Goal: Information Seeking & Learning: Learn about a topic

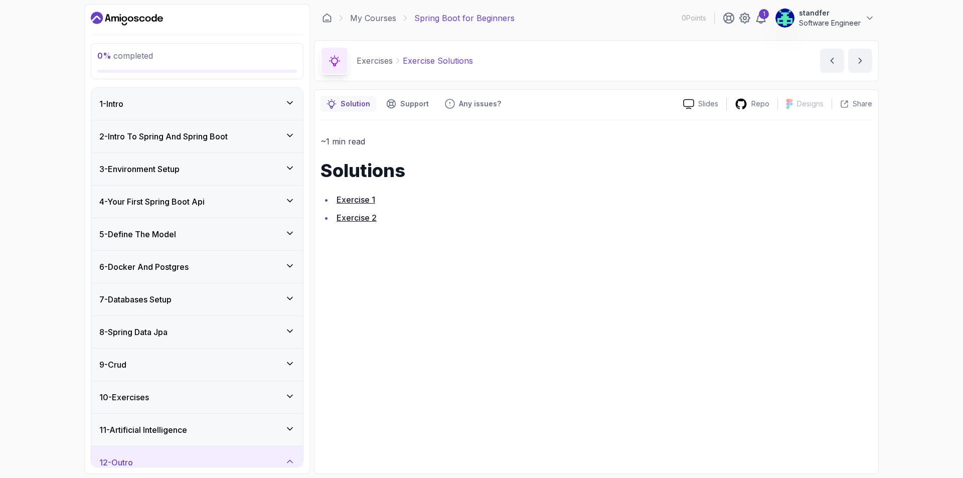
click at [177, 330] on div "8 - Spring Data Jpa" at bounding box center [197, 332] width 196 height 12
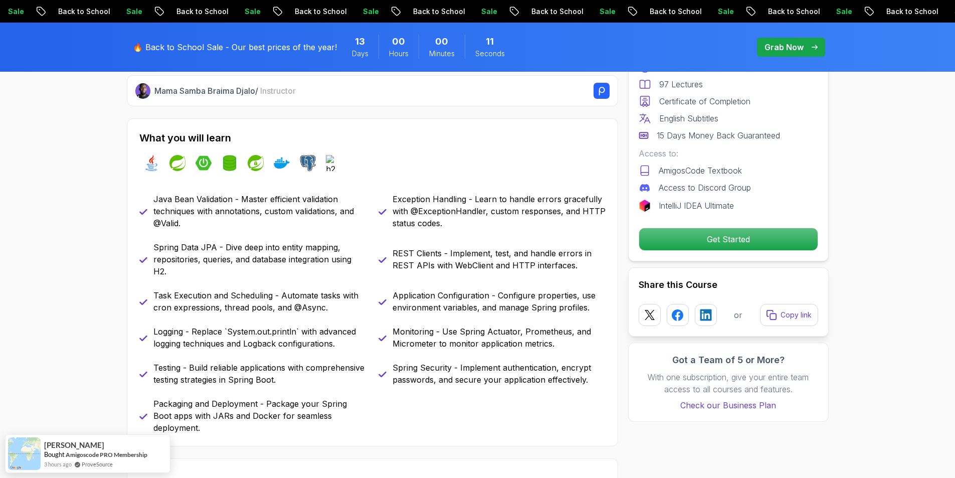
scroll to position [451, 0]
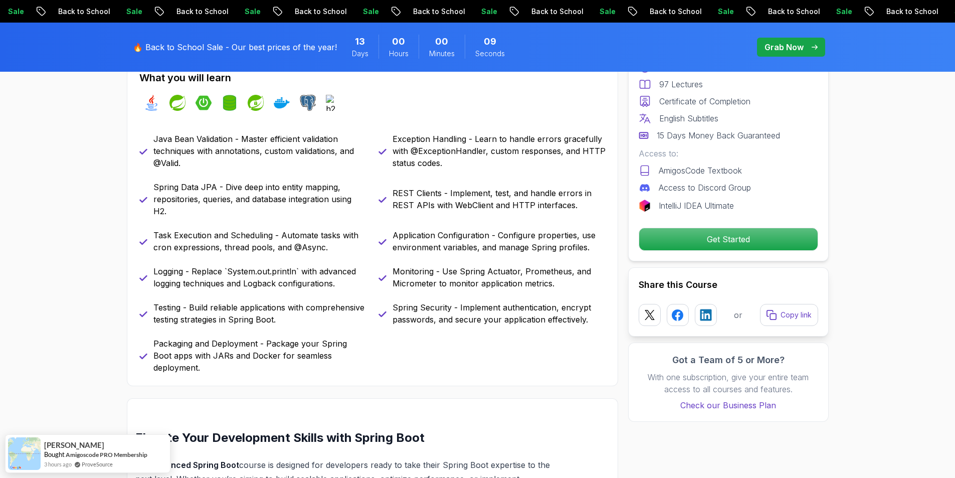
drag, startPoint x: 521, startPoint y: 313, endPoint x: 515, endPoint y: 319, distance: 8.9
click at [522, 314] on p "Spring Security - Implement authentication, encrypt passwords, and secure your …" at bounding box center [499, 313] width 213 height 24
click at [501, 320] on p "Spring Security - Implement authentication, encrypt passwords, and secure your …" at bounding box center [499, 313] width 213 height 24
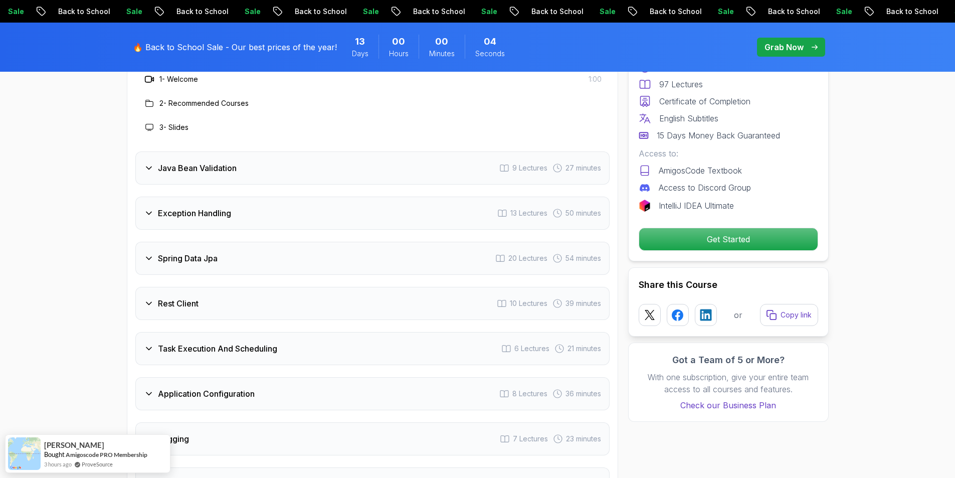
scroll to position [1454, 0]
click at [213, 251] on h3 "Spring Data Jpa" at bounding box center [188, 257] width 60 height 12
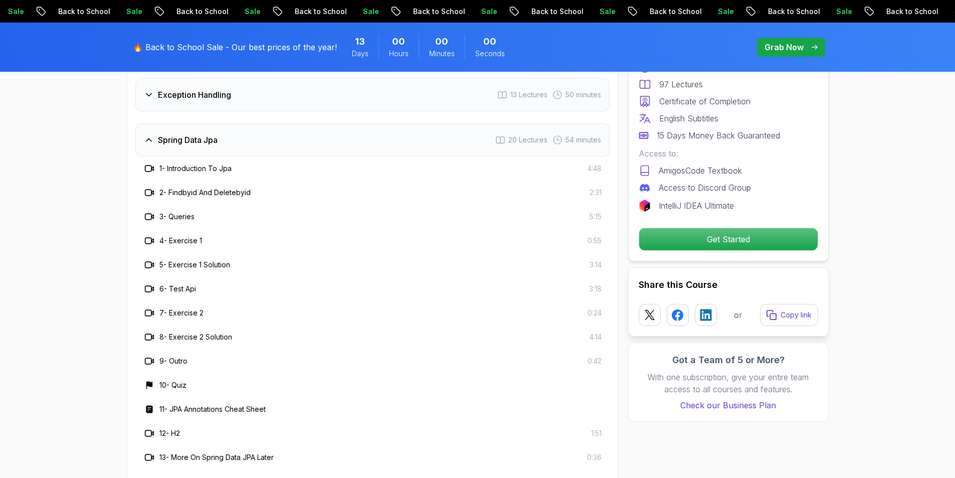
scroll to position [1504, 0]
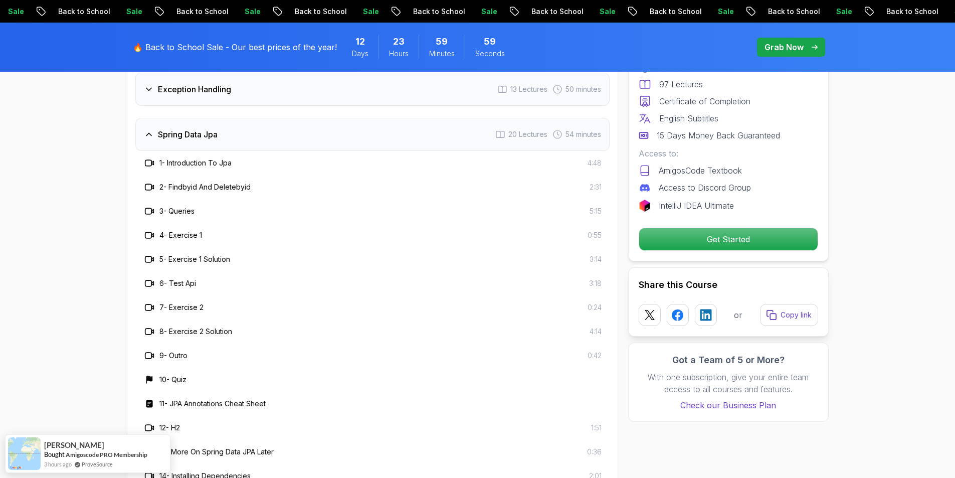
click at [184, 230] on h3 "4 - Exercise 1" at bounding box center [180, 235] width 43 height 10
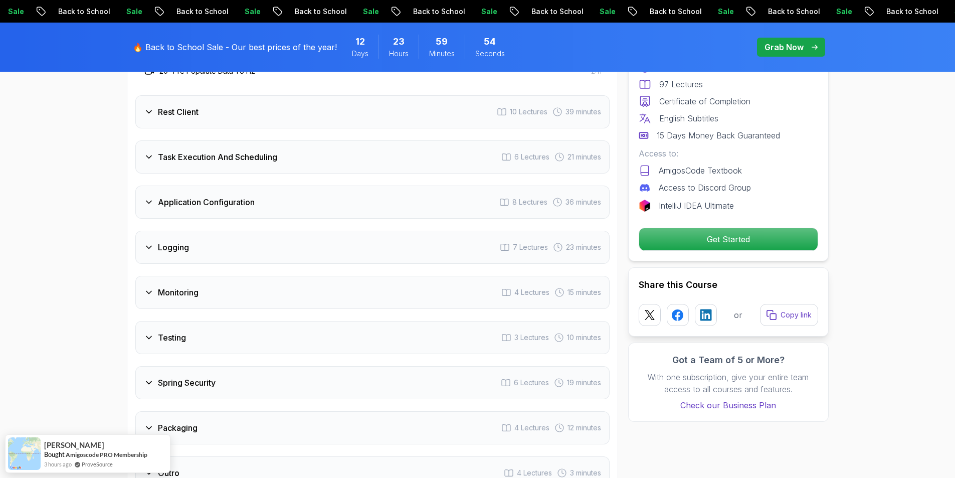
scroll to position [2106, 0]
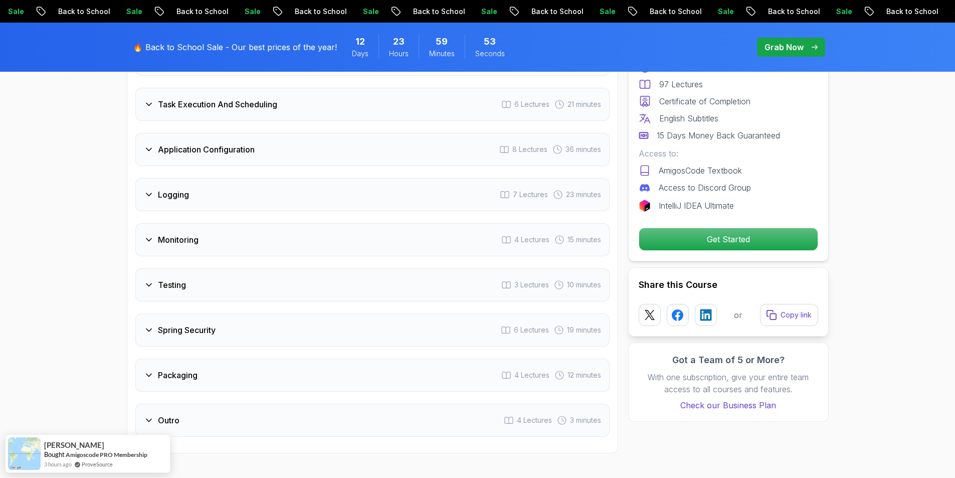
click at [215, 324] on h3 "Spring Security" at bounding box center [187, 330] width 58 height 12
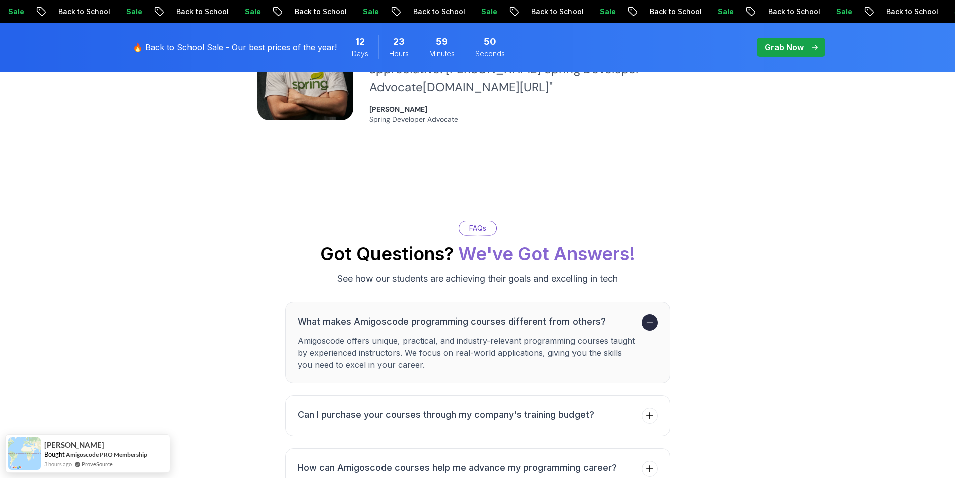
scroll to position [3059, 0]
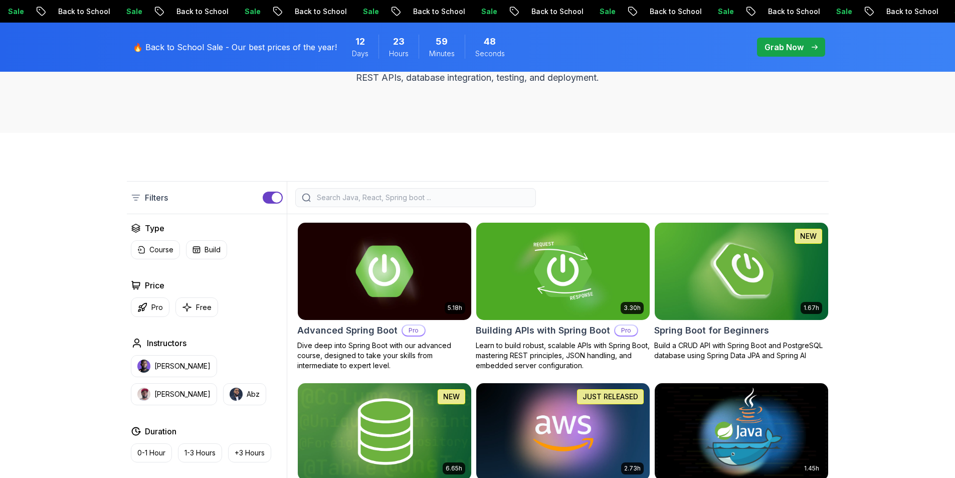
scroll to position [201, 0]
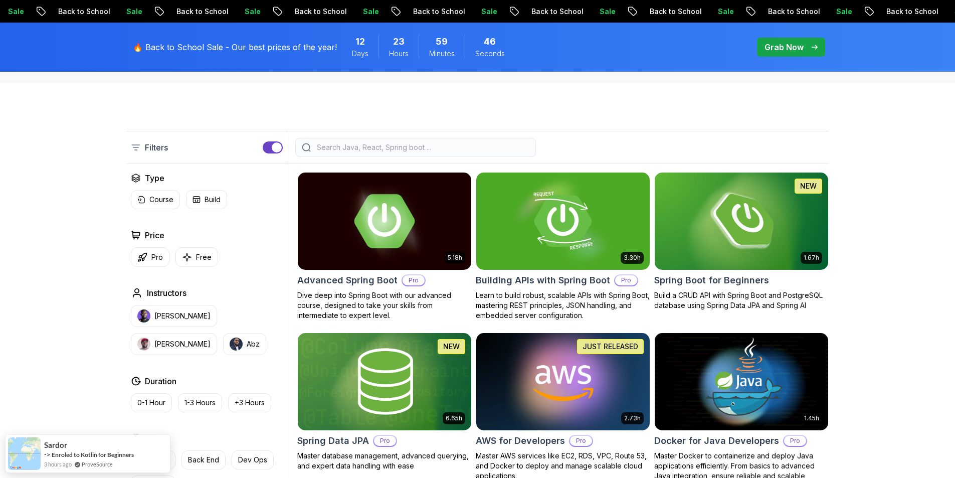
click at [353, 219] on img at bounding box center [384, 221] width 182 height 102
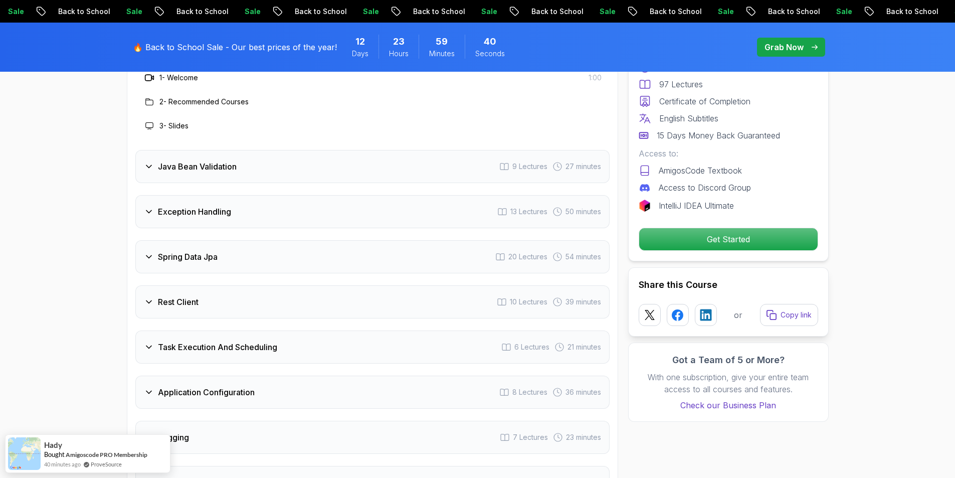
scroll to position [1605, 0]
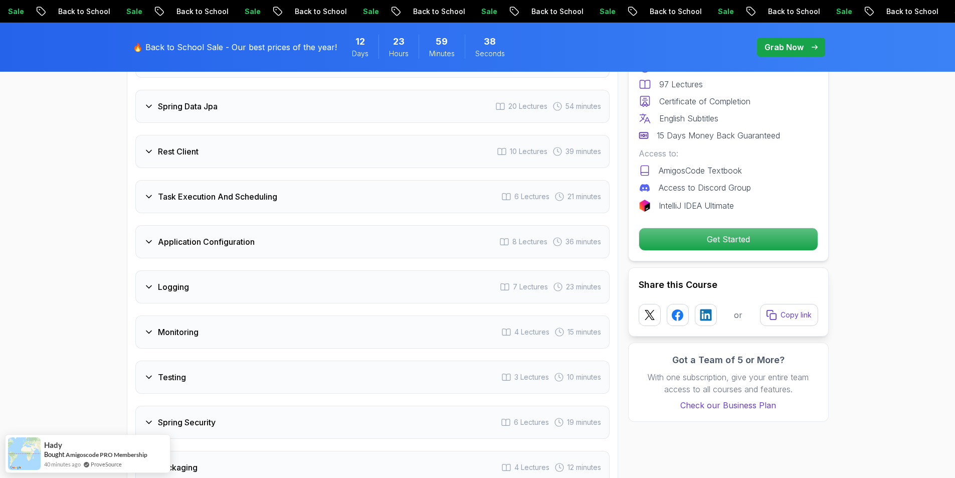
click at [151, 327] on icon at bounding box center [149, 332] width 10 height 10
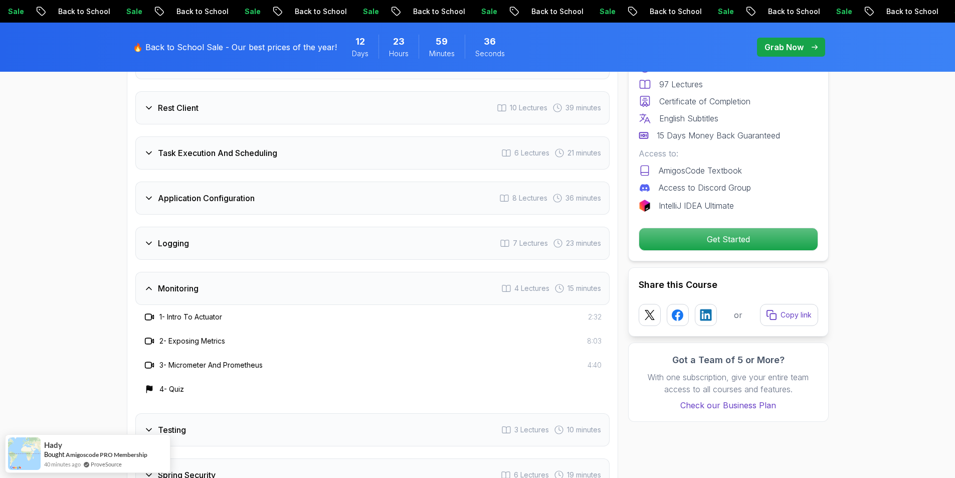
scroll to position [1683, 0]
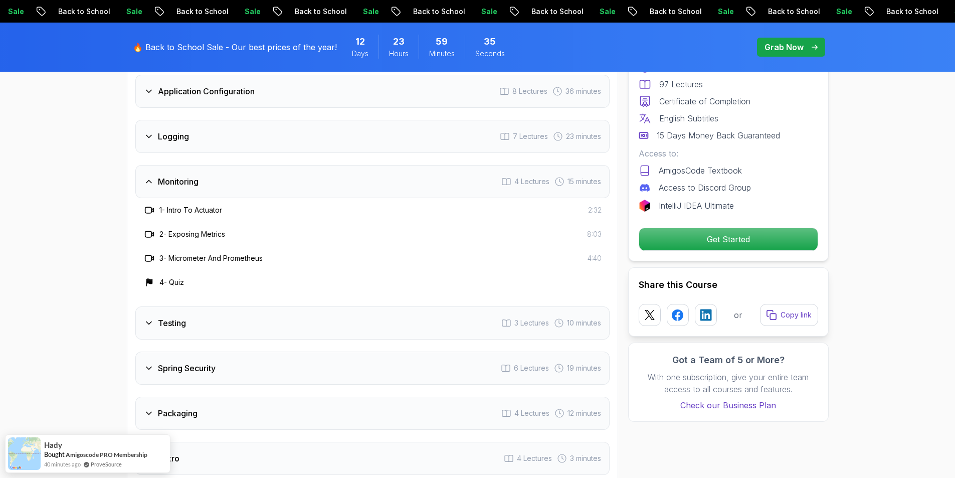
click at [147, 363] on icon at bounding box center [149, 368] width 10 height 10
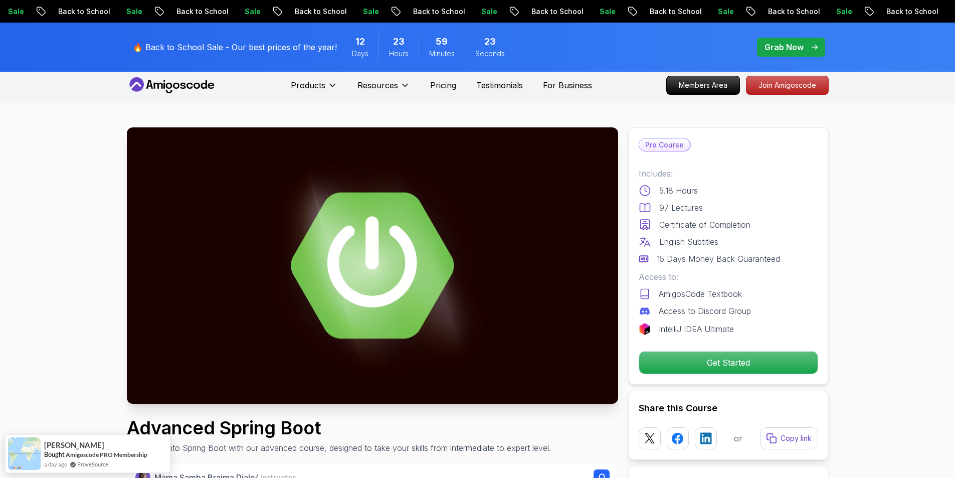
scroll to position [0, 0]
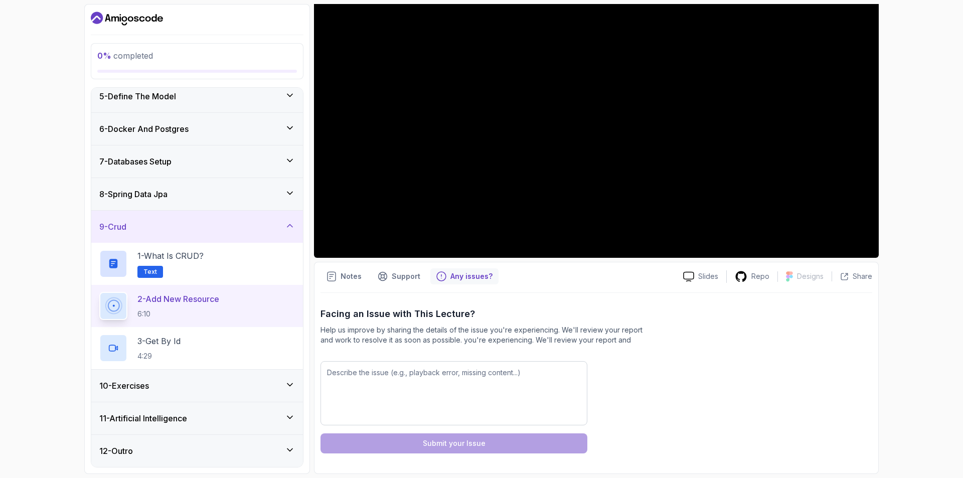
scroll to position [88, 0]
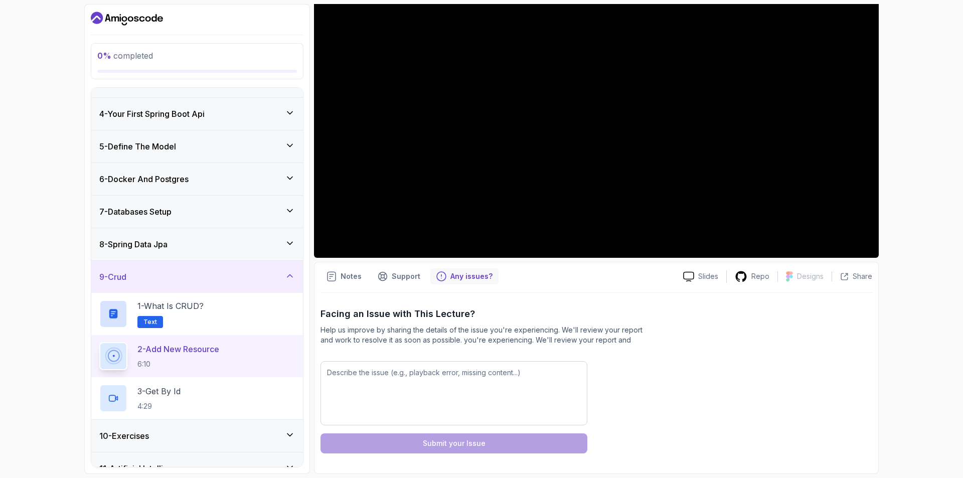
click at [291, 175] on icon at bounding box center [290, 178] width 10 height 10
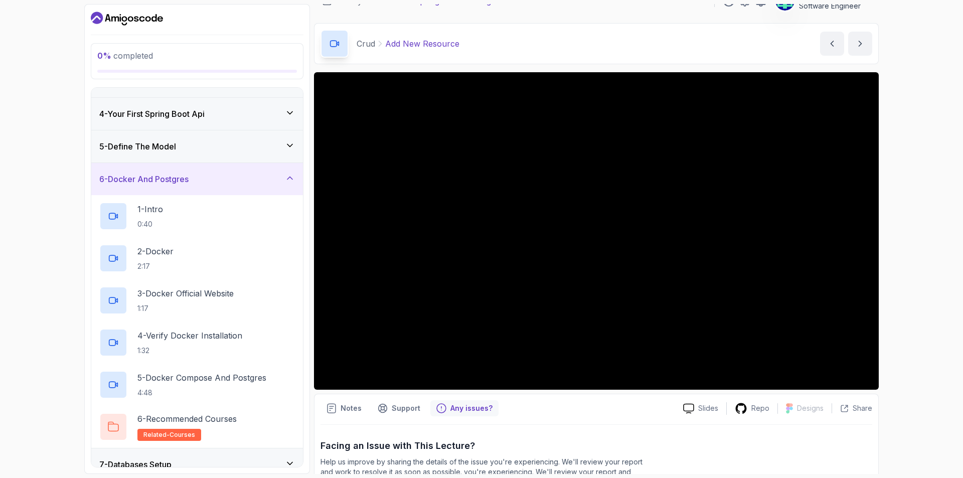
scroll to position [0, 0]
